Goal: Transaction & Acquisition: Book appointment/travel/reservation

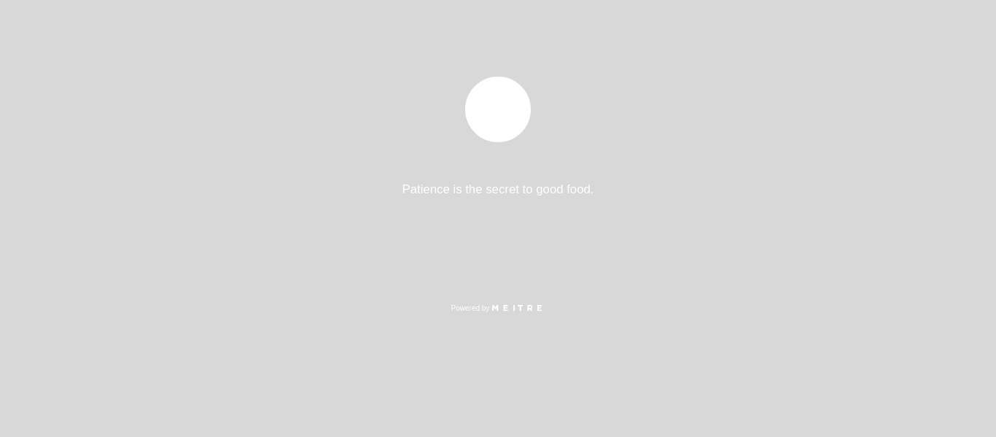
select select "es"
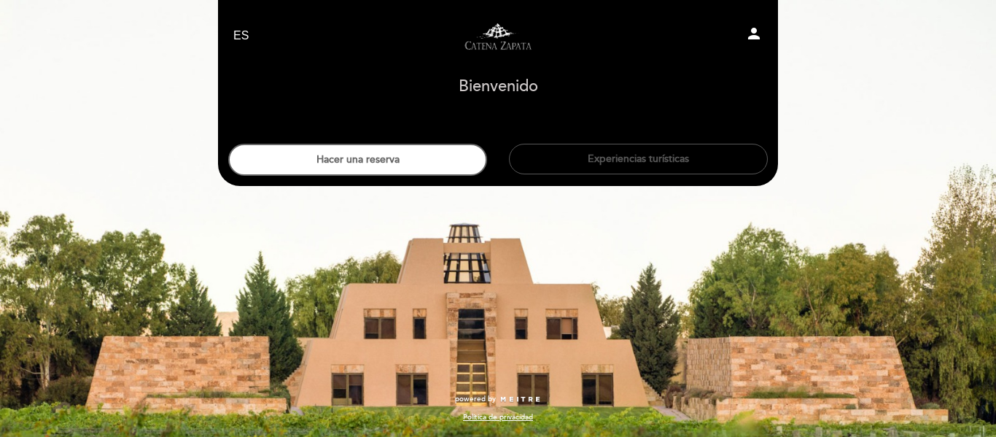
click at [635, 161] on button "Experiencias turísticas" at bounding box center [638, 159] width 259 height 31
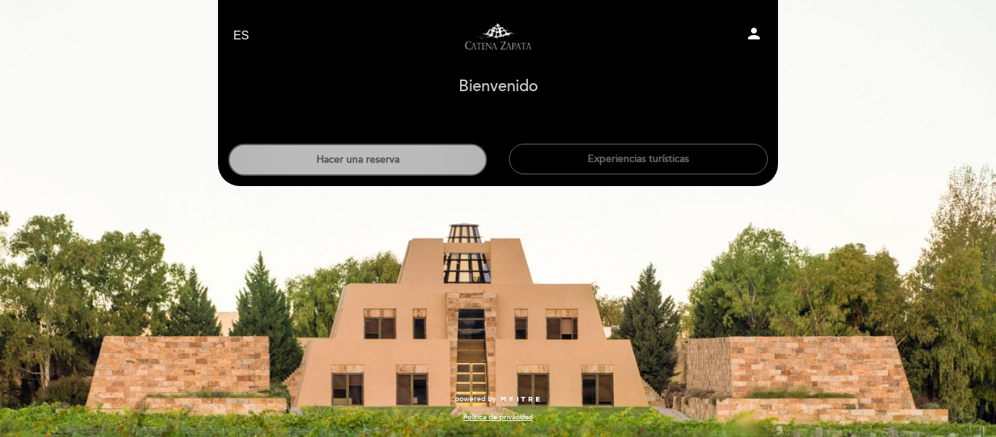
click at [348, 161] on button "Hacer una reserva" at bounding box center [357, 160] width 259 height 32
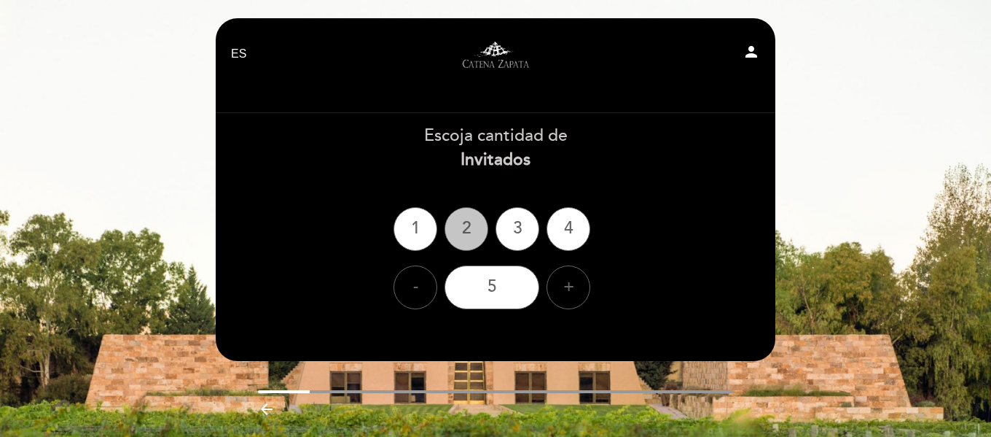
click at [469, 233] on div "2" at bounding box center [467, 229] width 44 height 44
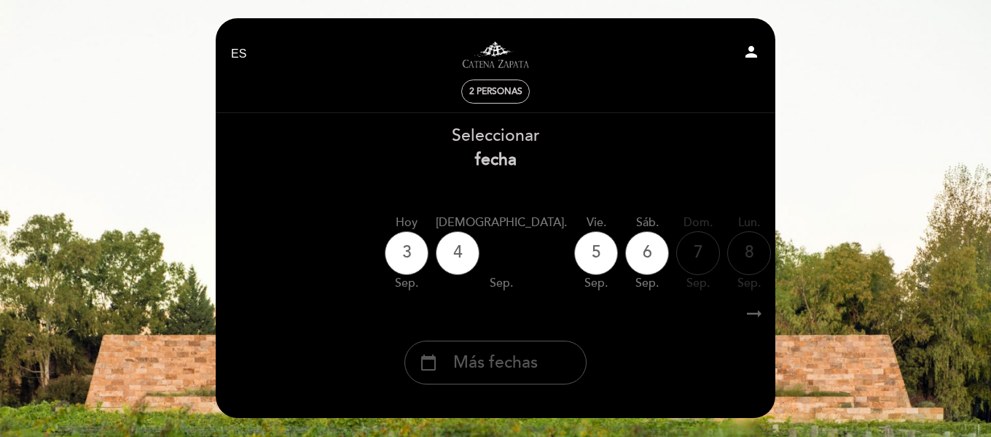
click at [506, 370] on span "Más fechas" at bounding box center [495, 363] width 85 height 24
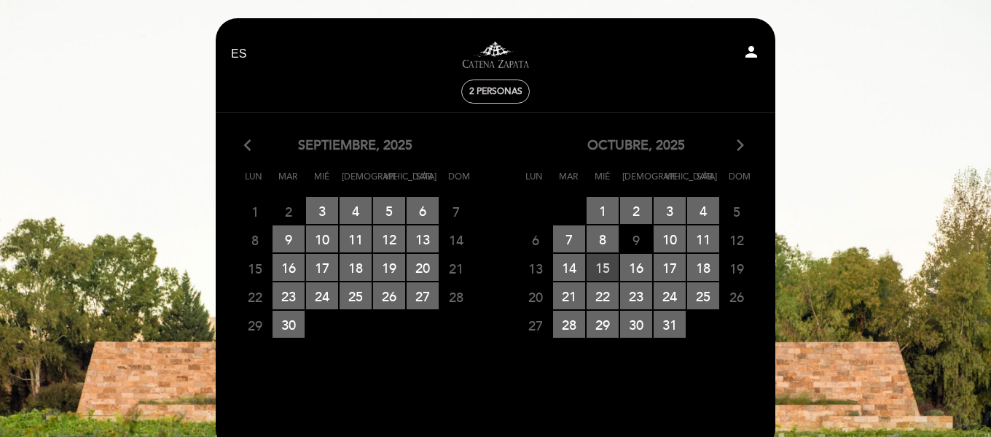
click at [609, 262] on span "15 RESERVAS DISPONIBLES" at bounding box center [603, 267] width 32 height 27
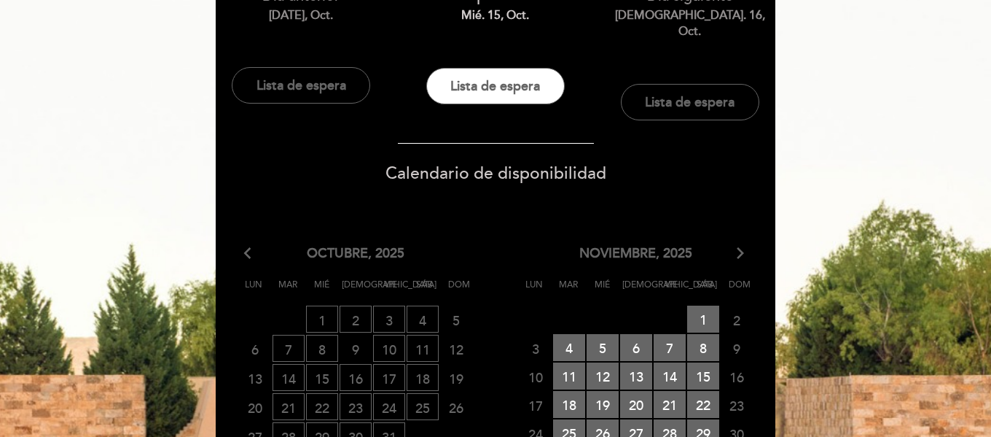
scroll to position [175, 0]
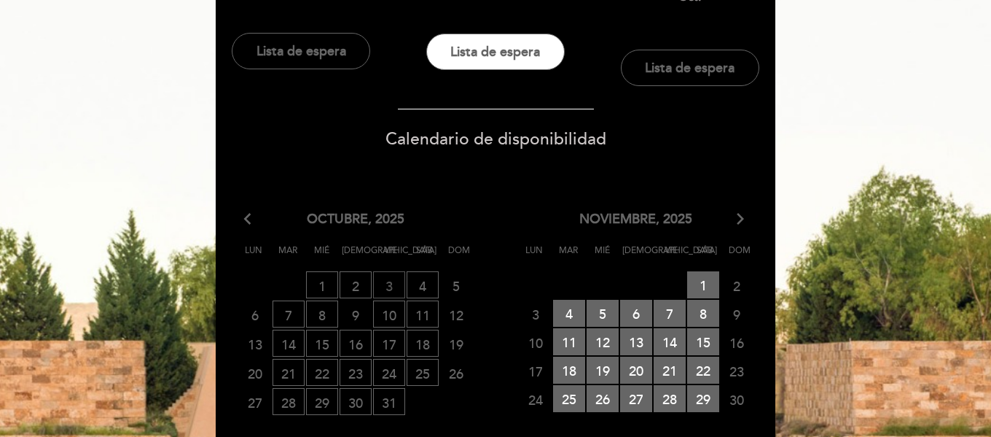
click at [385, 271] on span "3 LISTA DE ESPERA" at bounding box center [389, 284] width 32 height 27
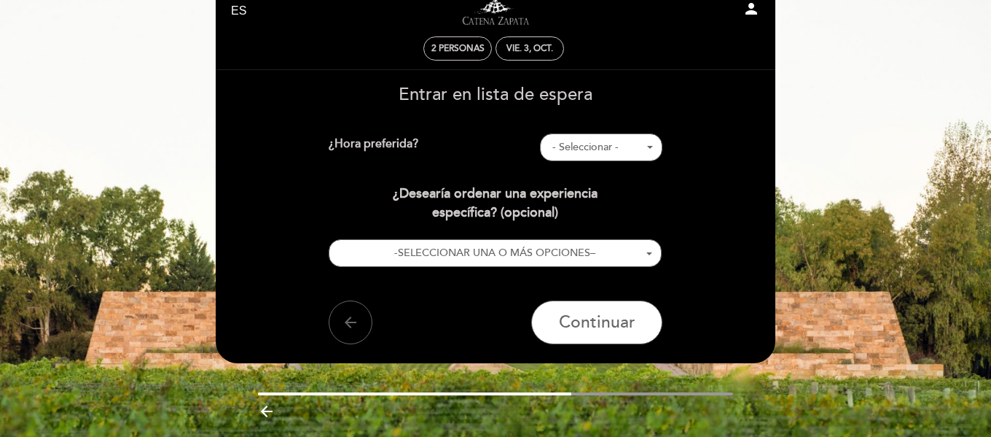
scroll to position [0, 0]
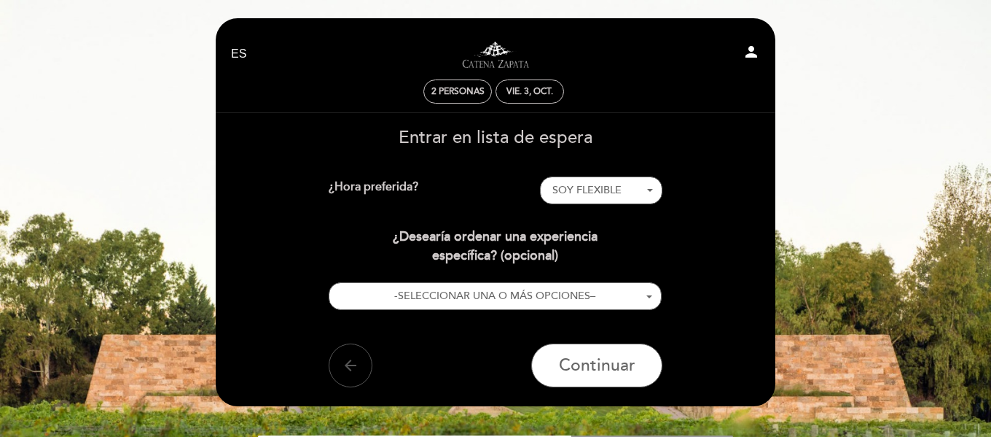
click at [352, 371] on icon "arrow_back" at bounding box center [350, 364] width 17 height 17
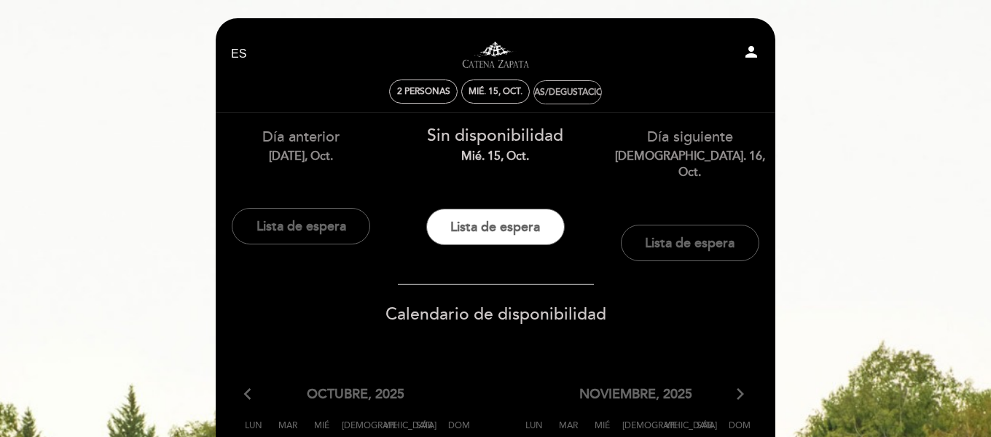
click at [556, 98] on div "Visitas/Degustaciones" at bounding box center [567, 92] width 67 height 23
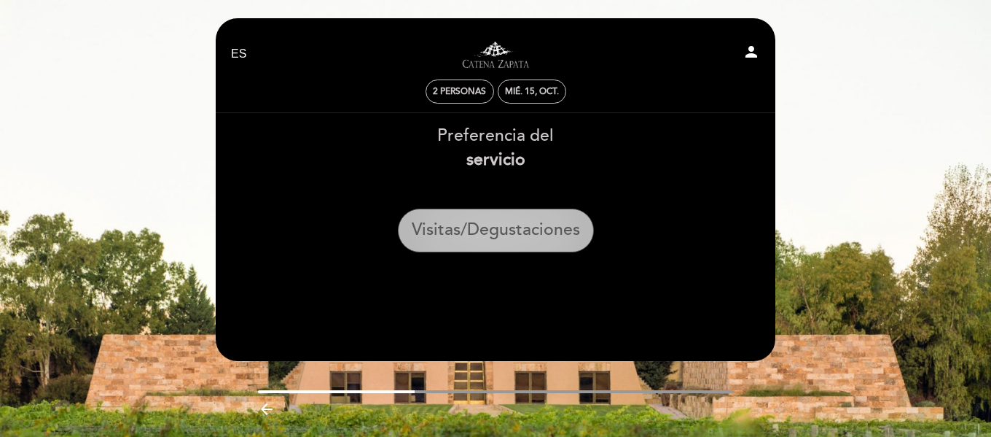
click at [504, 221] on button "Visitas/Degustaciones" at bounding box center [496, 231] width 196 height 44
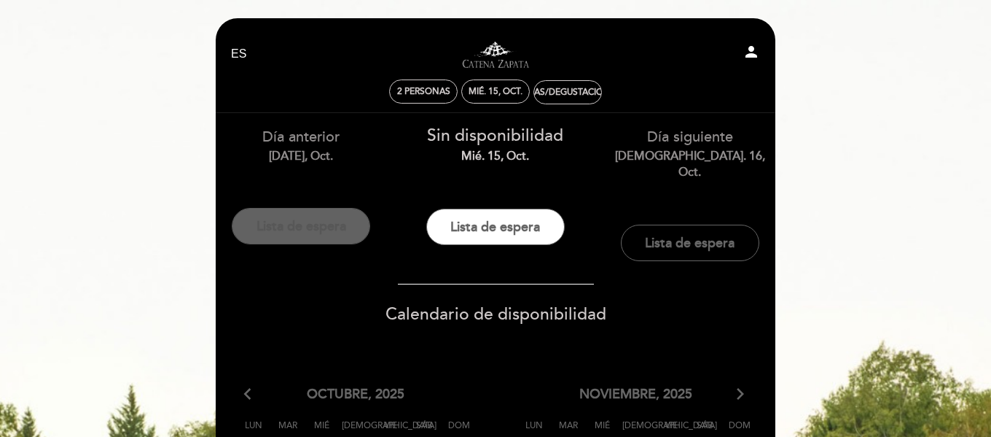
click at [315, 237] on button "Lista de espera" at bounding box center [301, 226] width 139 height 36
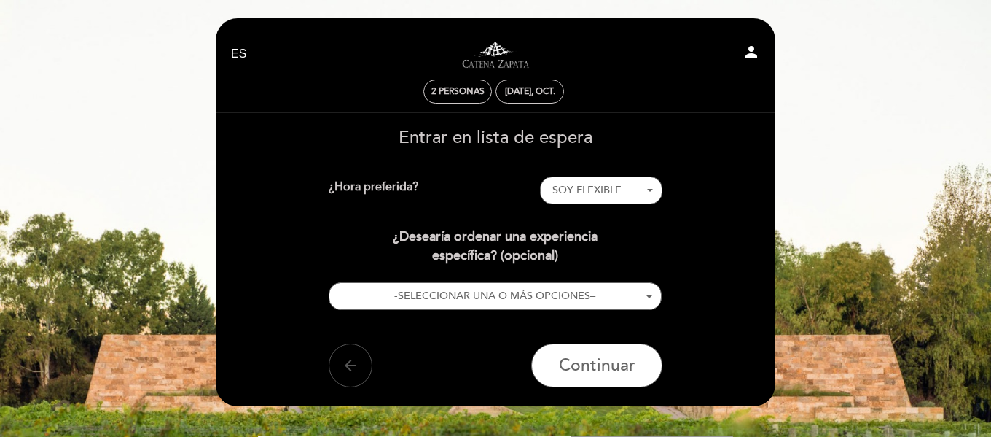
click at [355, 351] on button "arrow_back" at bounding box center [351, 365] width 44 height 44
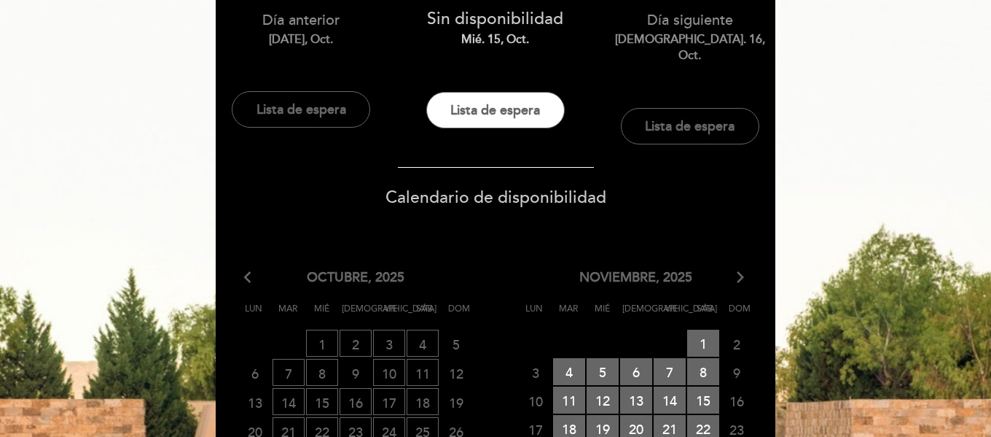
scroll to position [146, 0]
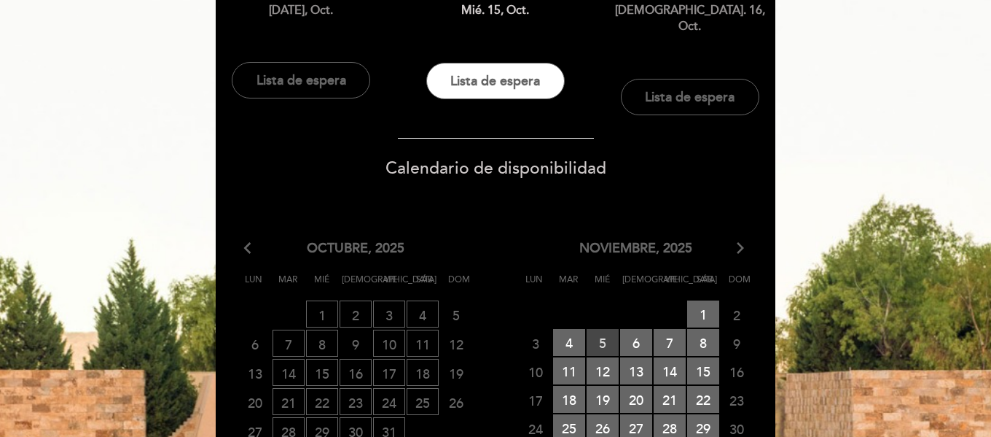
click at [593, 331] on span "5 RESERVAS DISPONIBLES" at bounding box center [603, 342] width 32 height 27
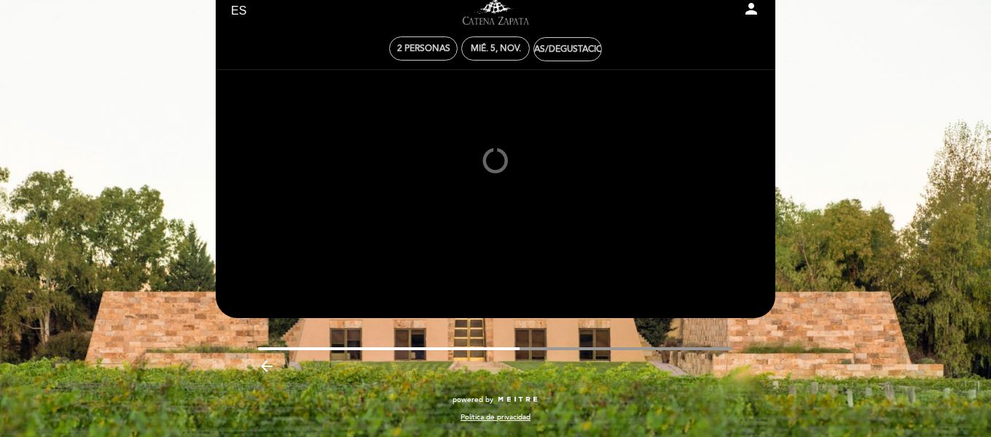
scroll to position [43, 0]
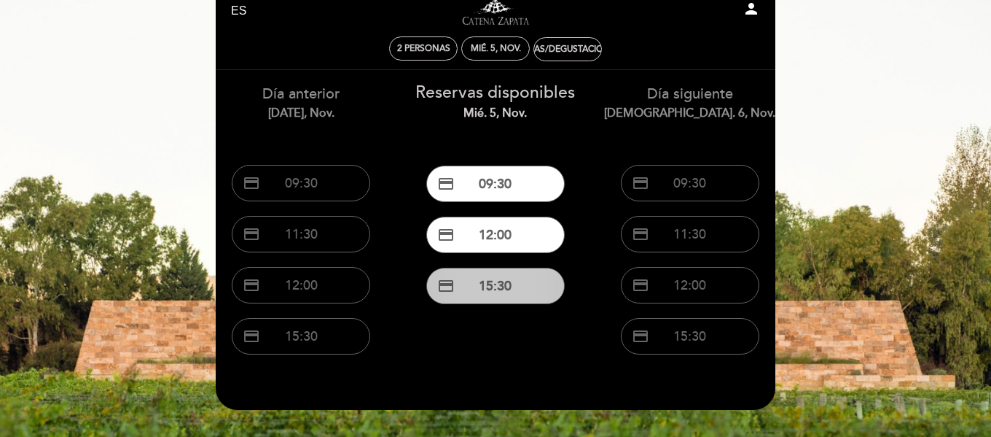
click at [509, 273] on button "credit_card 15:30" at bounding box center [495, 286] width 139 height 36
